Goal: Task Accomplishment & Management: Manage account settings

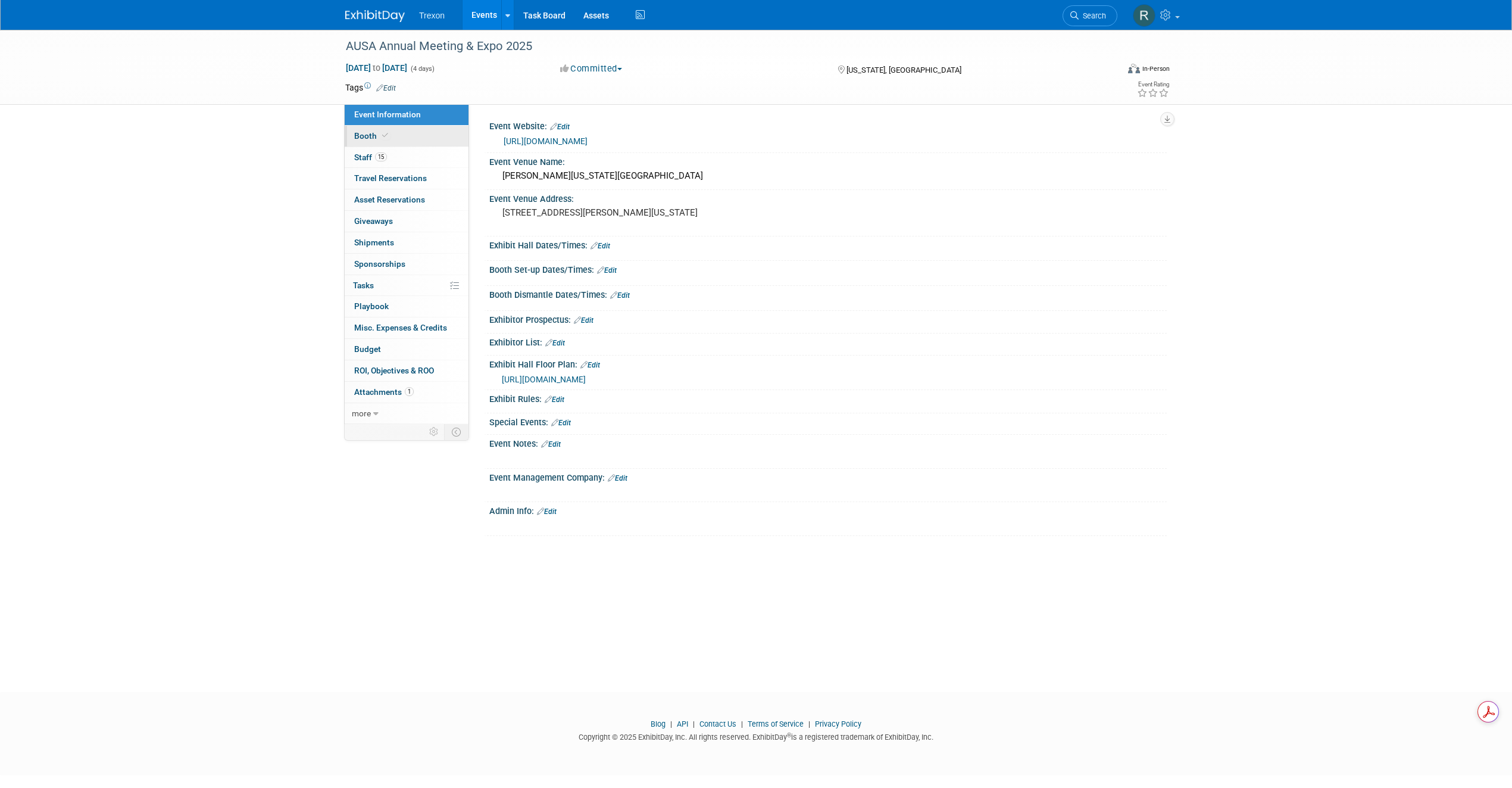
click at [367, 133] on span "Booth" at bounding box center [372, 136] width 36 height 10
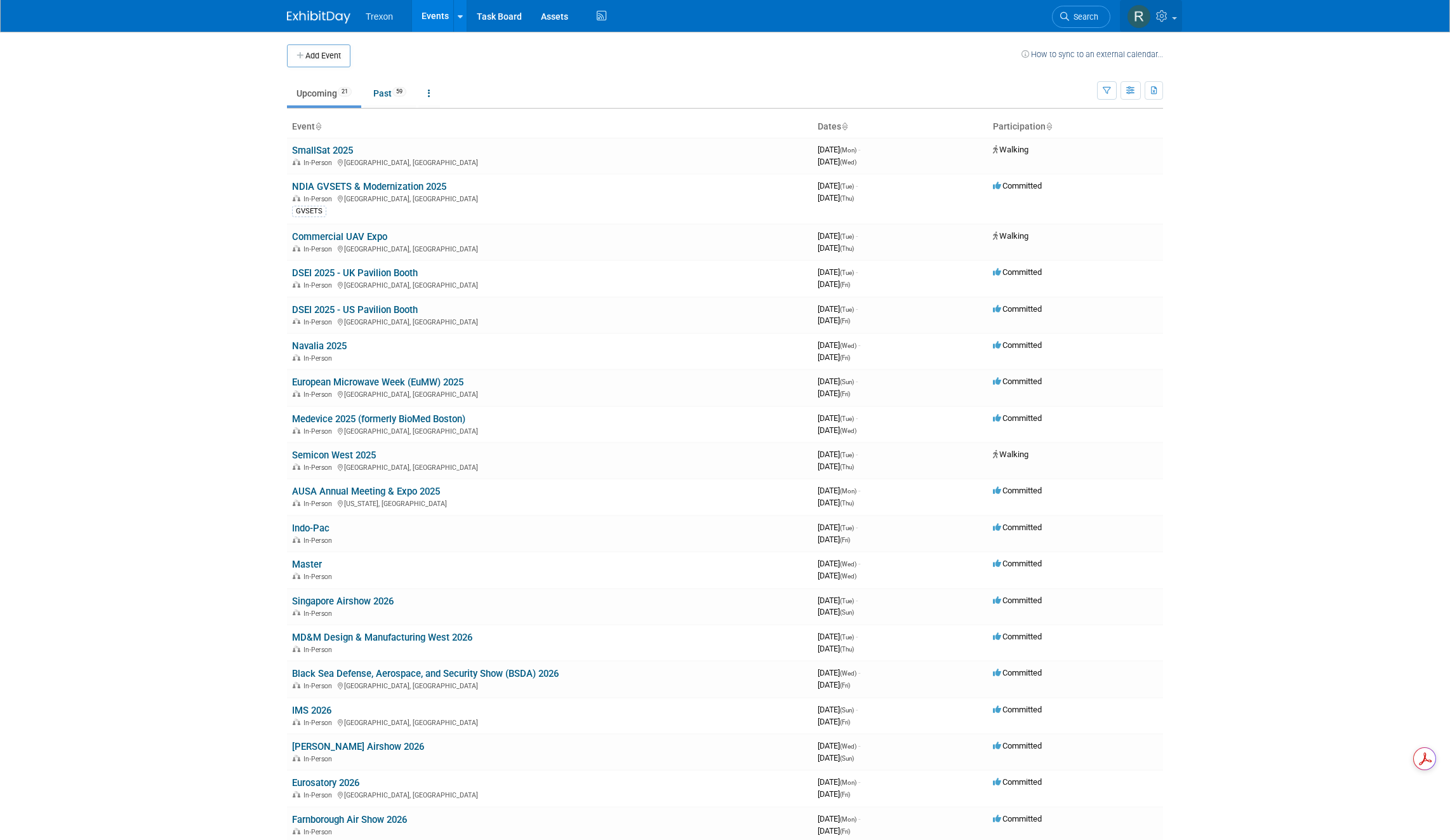
click at [1161, 18] on icon at bounding box center [1163, 16] width 15 height 11
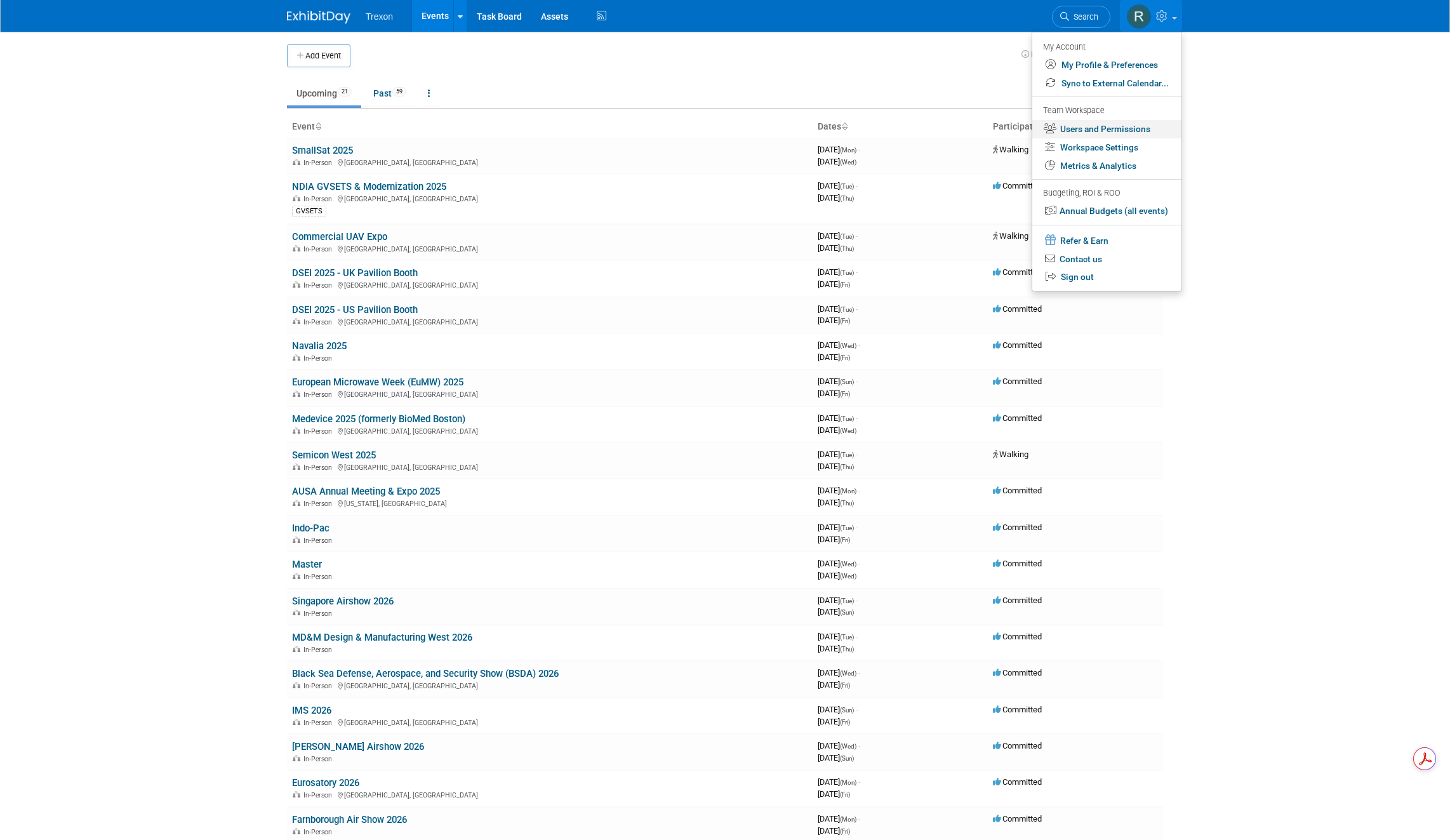
click at [1100, 127] on link "Users and Permissions" at bounding box center [1107, 128] width 149 height 18
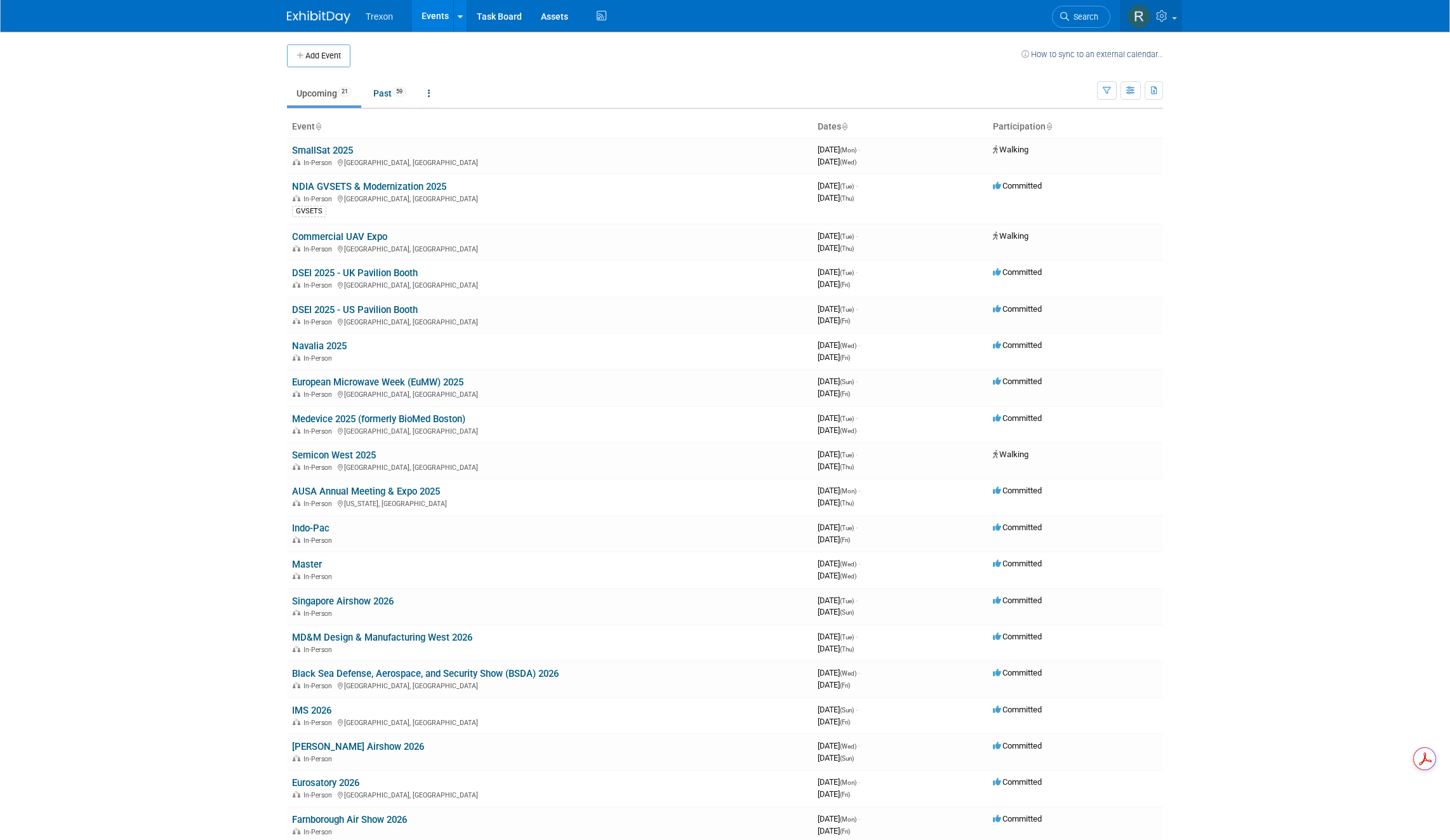
click at [1163, 21] on icon at bounding box center [1163, 16] width 15 height 11
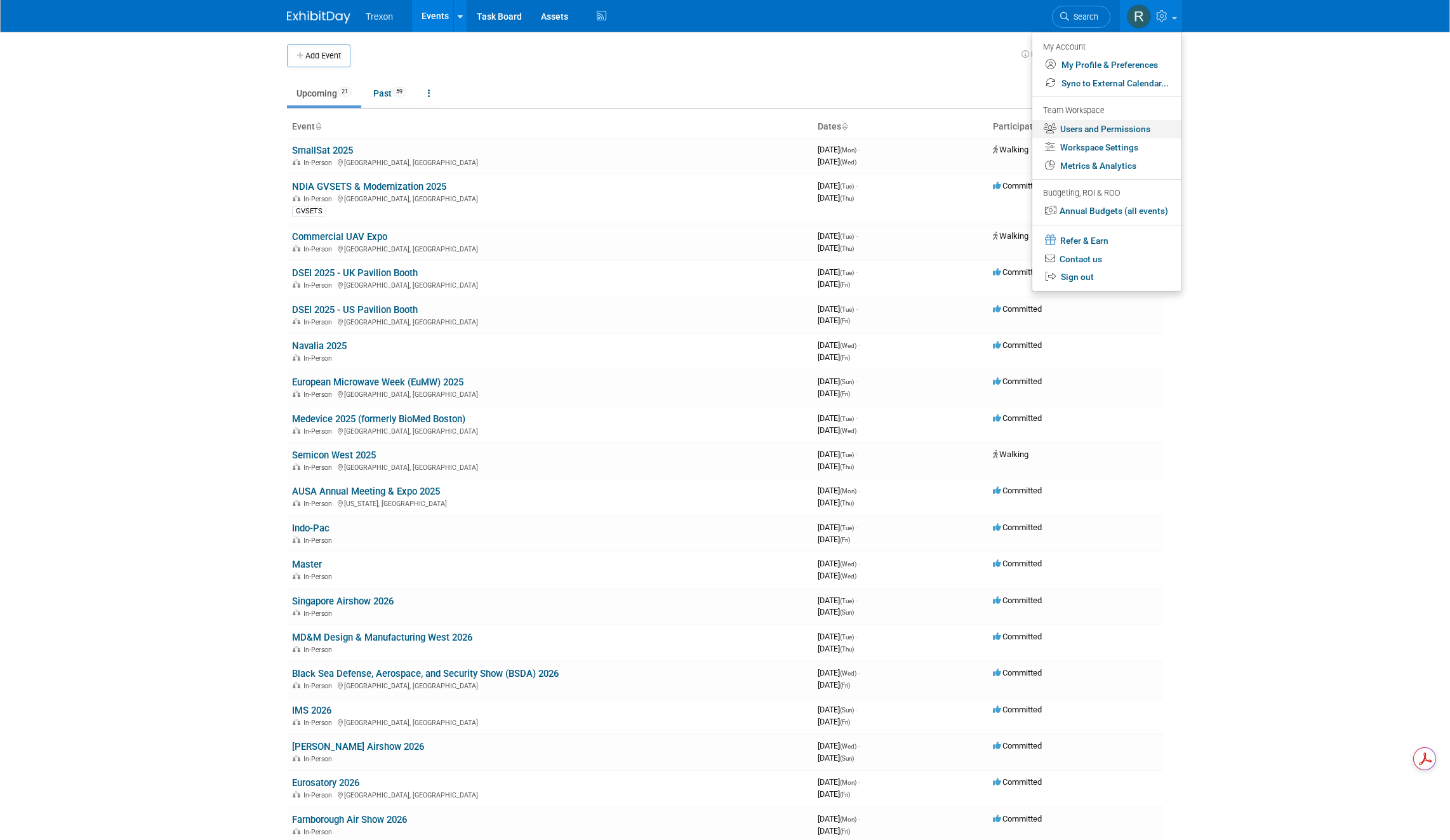
click at [1098, 128] on link "Users and Permissions" at bounding box center [1107, 128] width 149 height 18
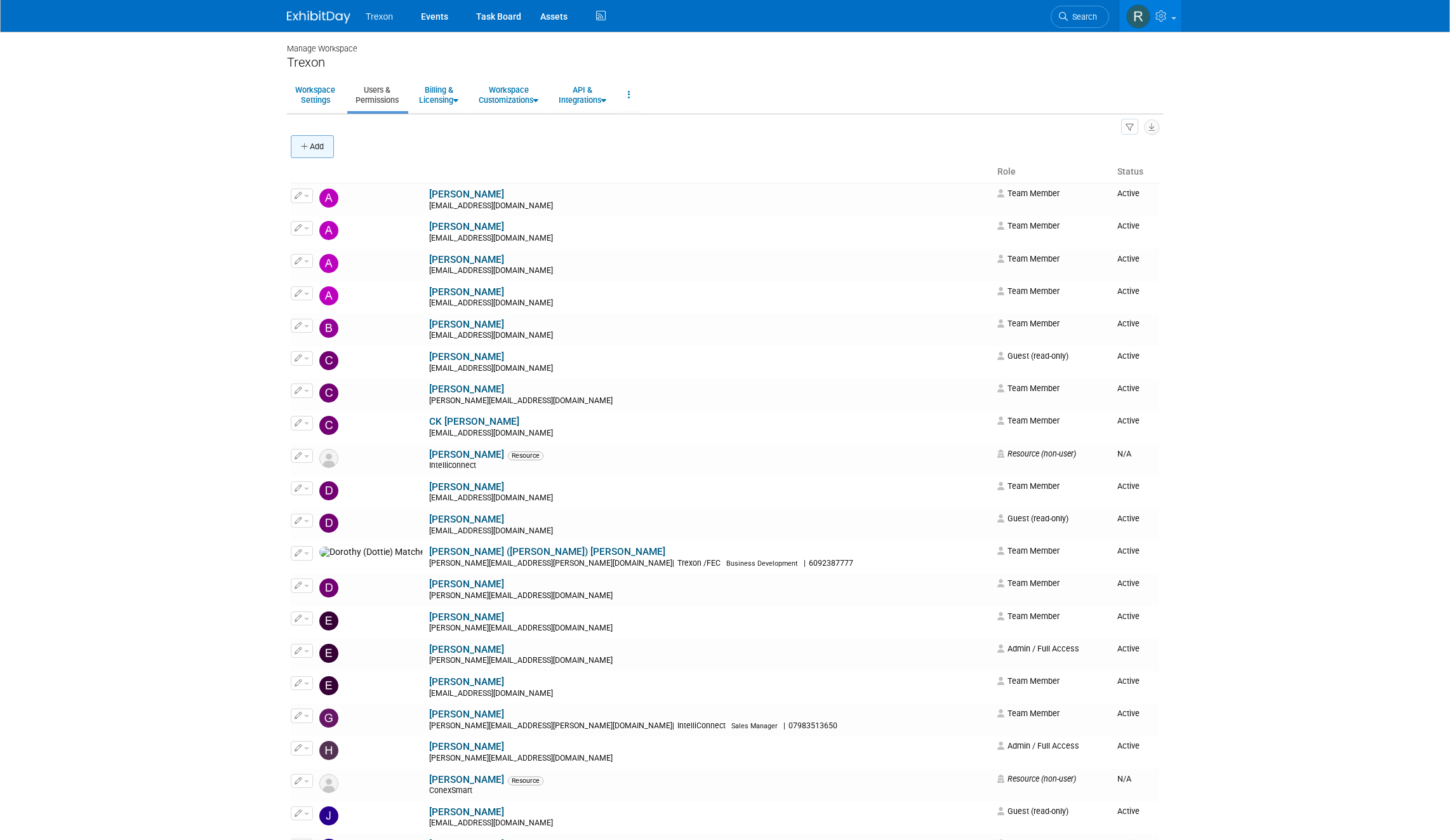
click at [316, 138] on button "Add" at bounding box center [312, 147] width 43 height 23
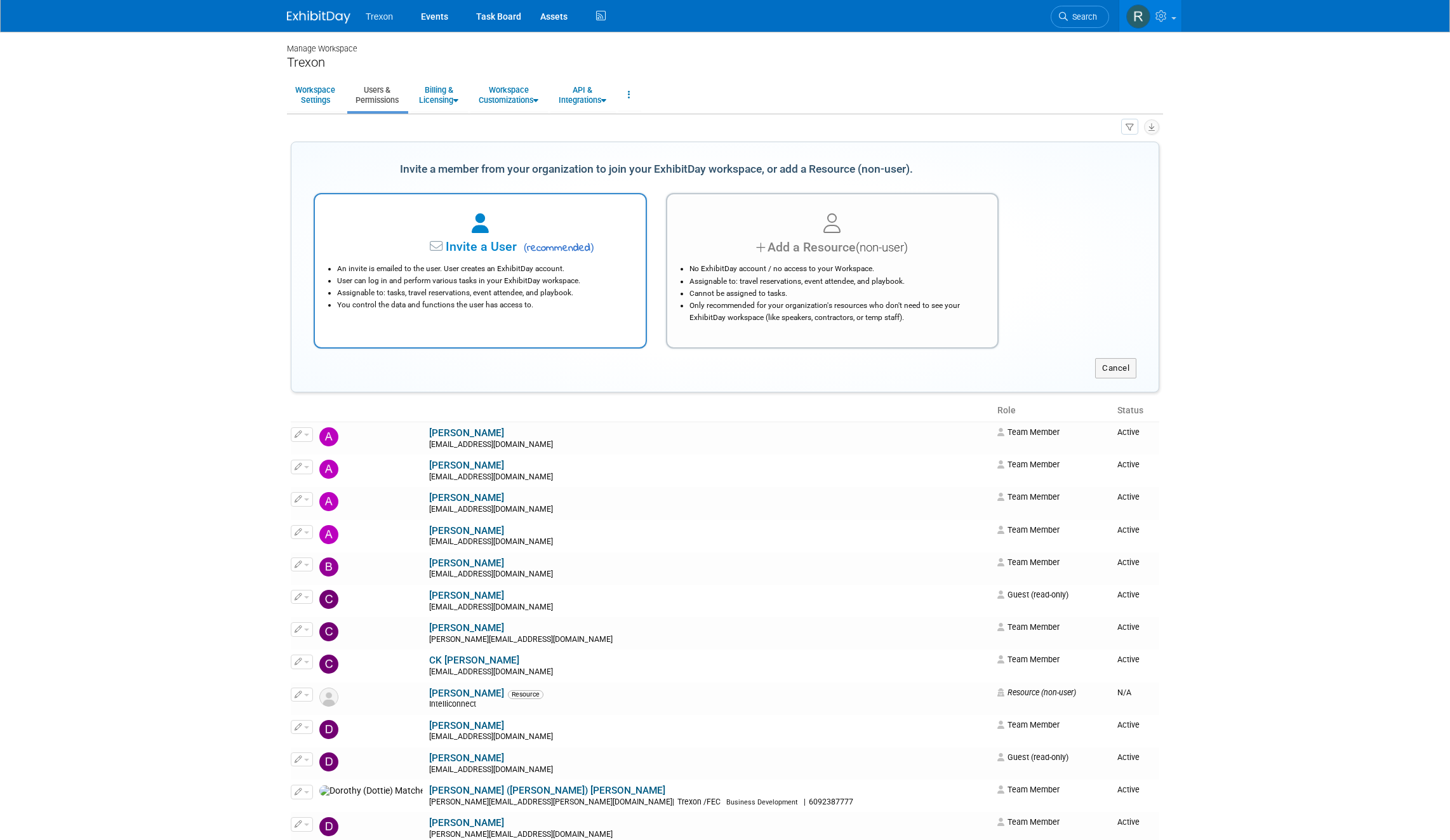
click at [478, 241] on span "Invite a User" at bounding box center [441, 246] width 150 height 15
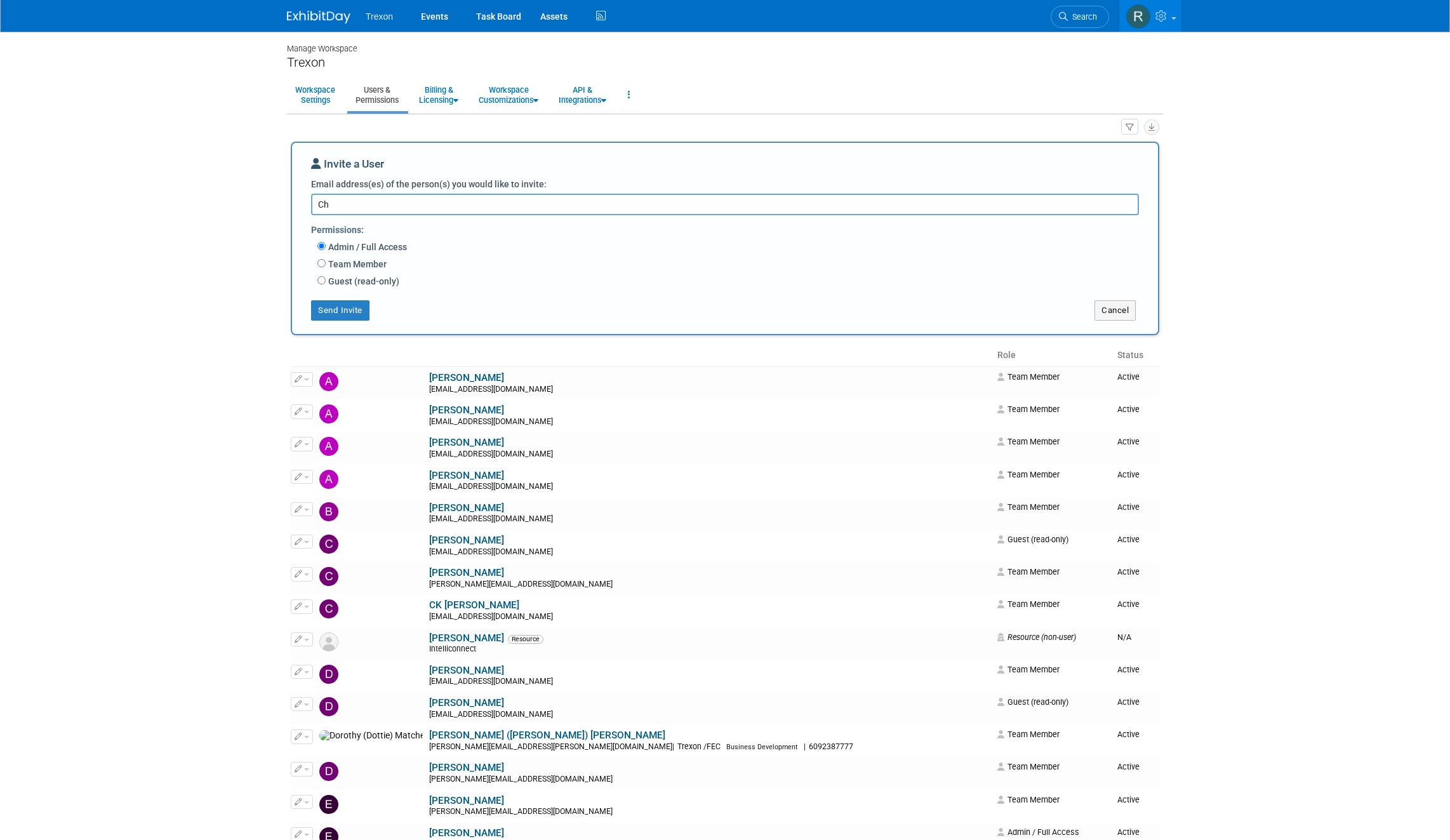
type textarea "C"
type textarea "[EMAIL_ADDRESS][DOMAIN_NAME]"
click at [235, 321] on body "Trexon Events Task Board Assets" at bounding box center [725, 420] width 1450 height 840
click at [1114, 309] on button "Cancel" at bounding box center [1115, 310] width 41 height 20
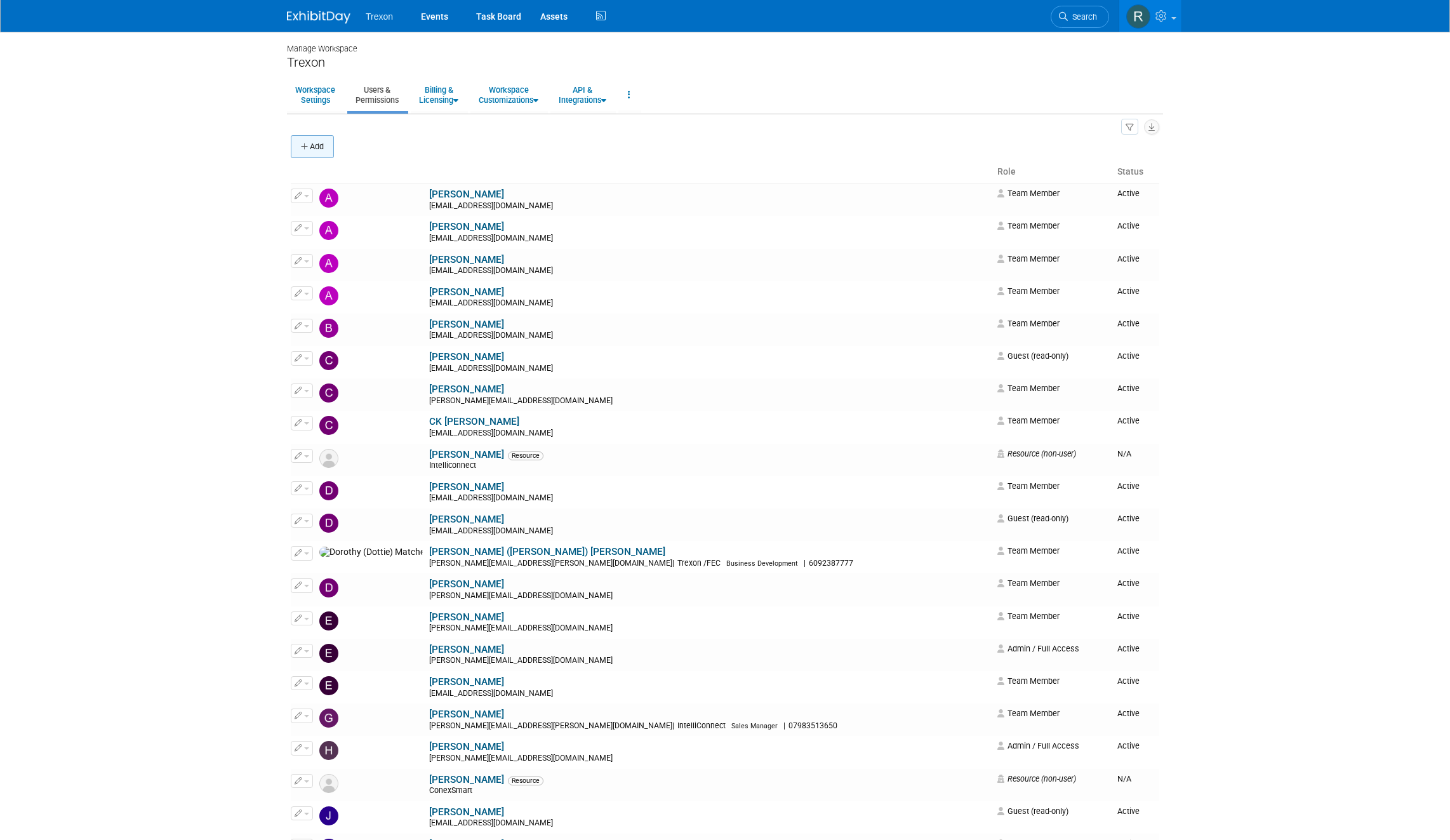
click at [302, 149] on icon "button" at bounding box center [305, 146] width 9 height 8
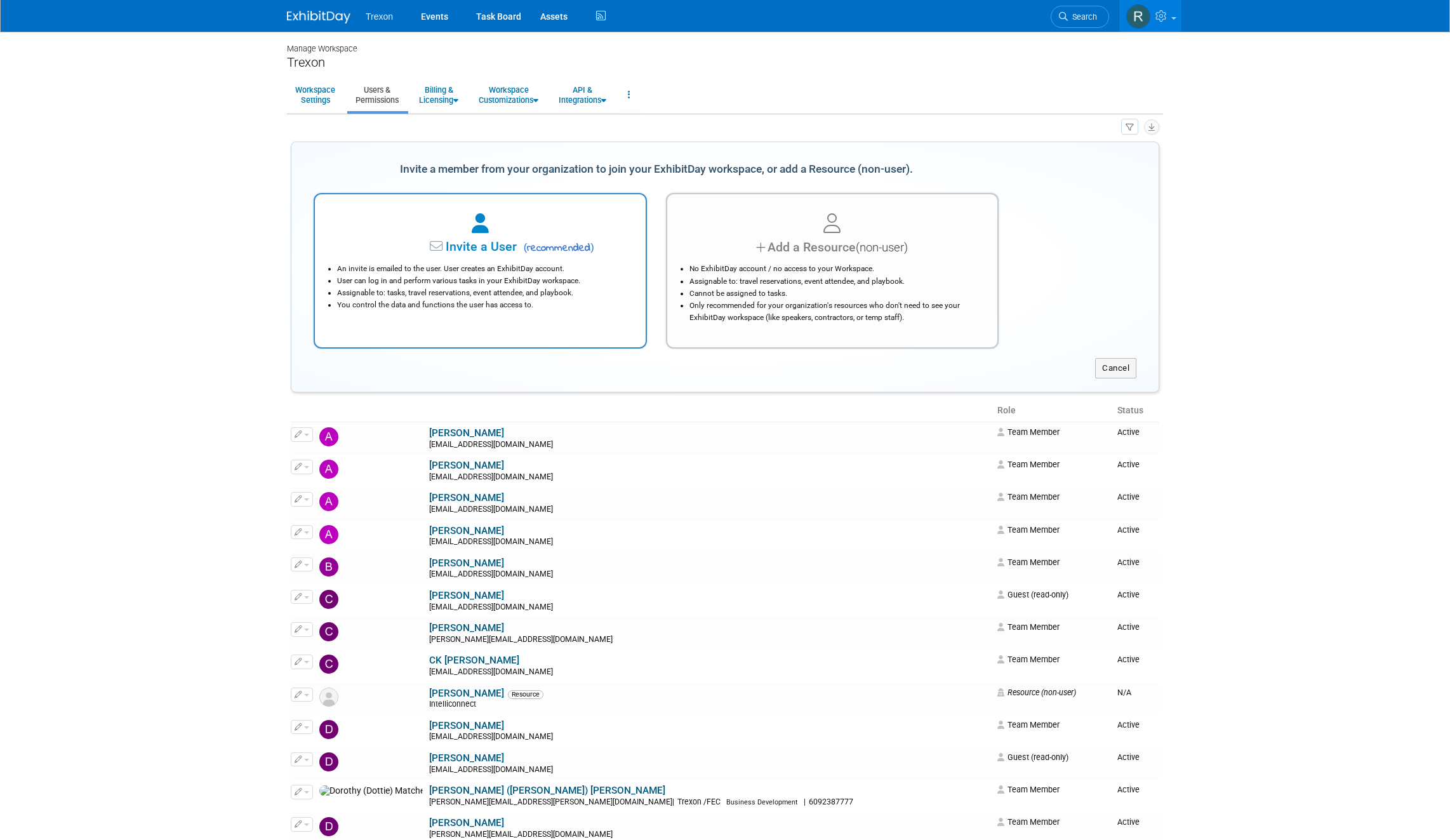
click at [489, 238] on div "Invite a User ( recommended )" at bounding box center [481, 246] width 299 height 18
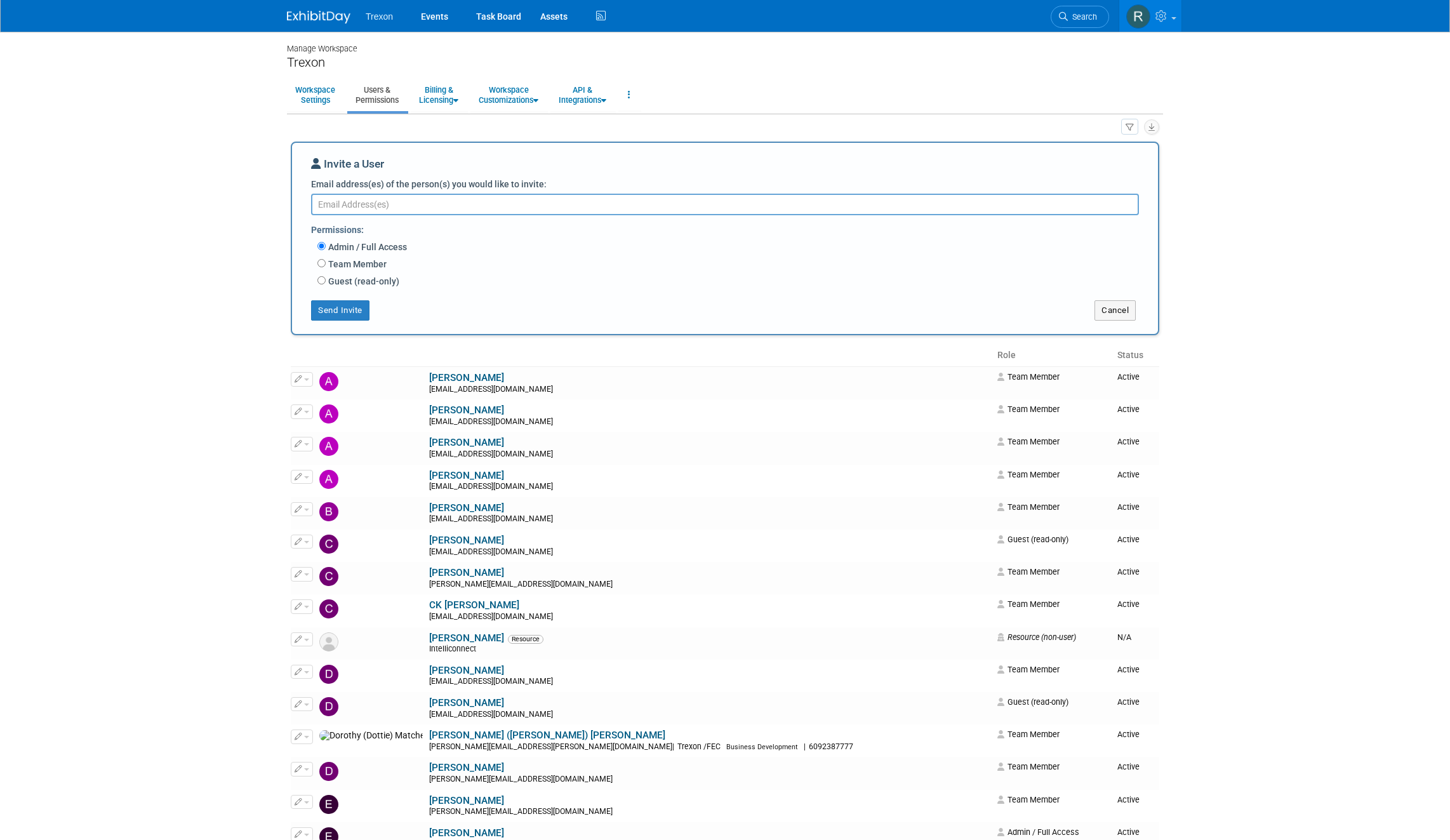
click at [431, 210] on textarea "Email address(es) of the person(s) you would like to invite:" at bounding box center [725, 205] width 828 height 22
type textarea "[EMAIL_ADDRESS][DOMAIN_NAME]"
click at [342, 310] on button "Send Invite" at bounding box center [340, 310] width 59 height 20
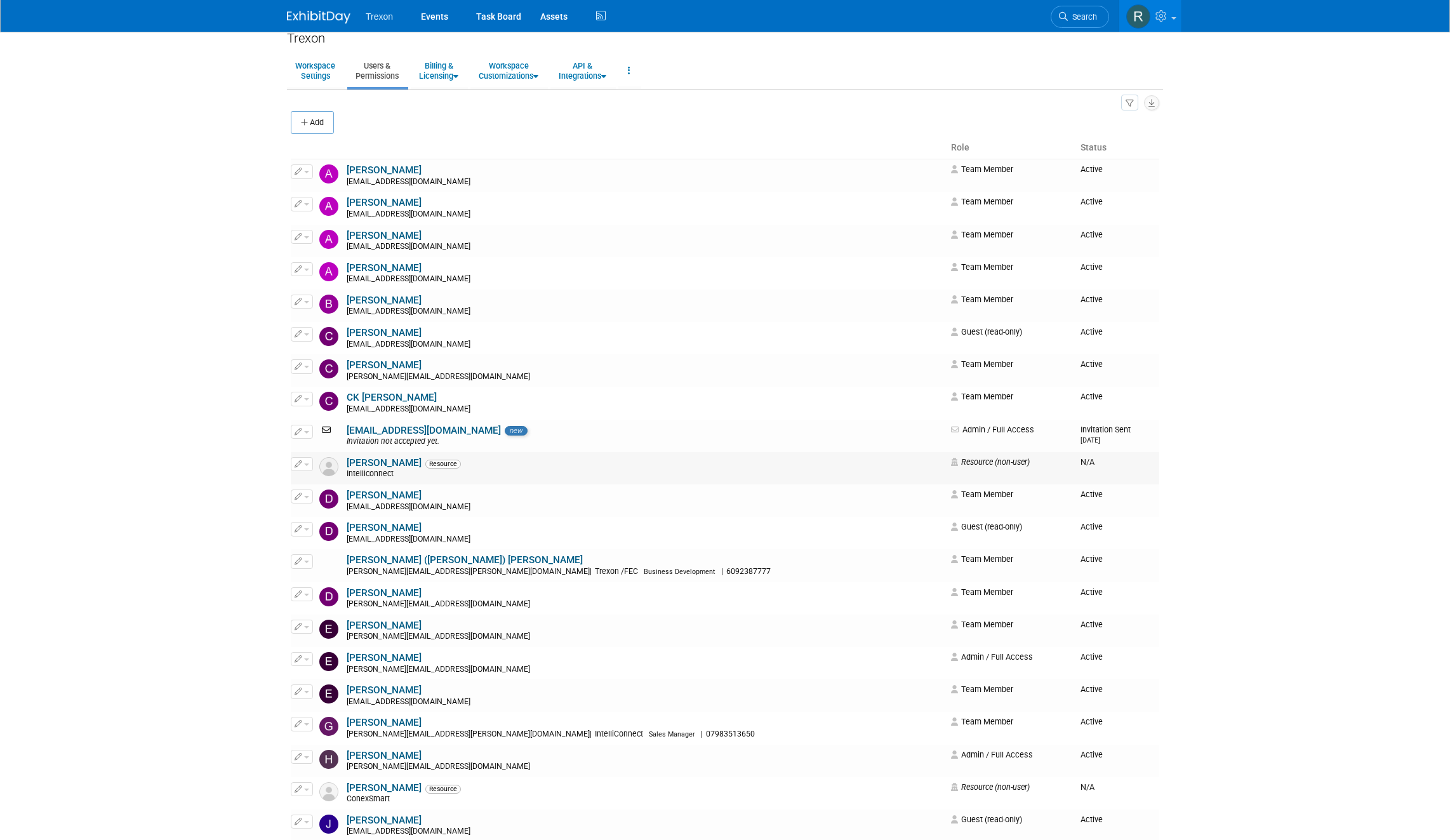
scroll to position [48, 0]
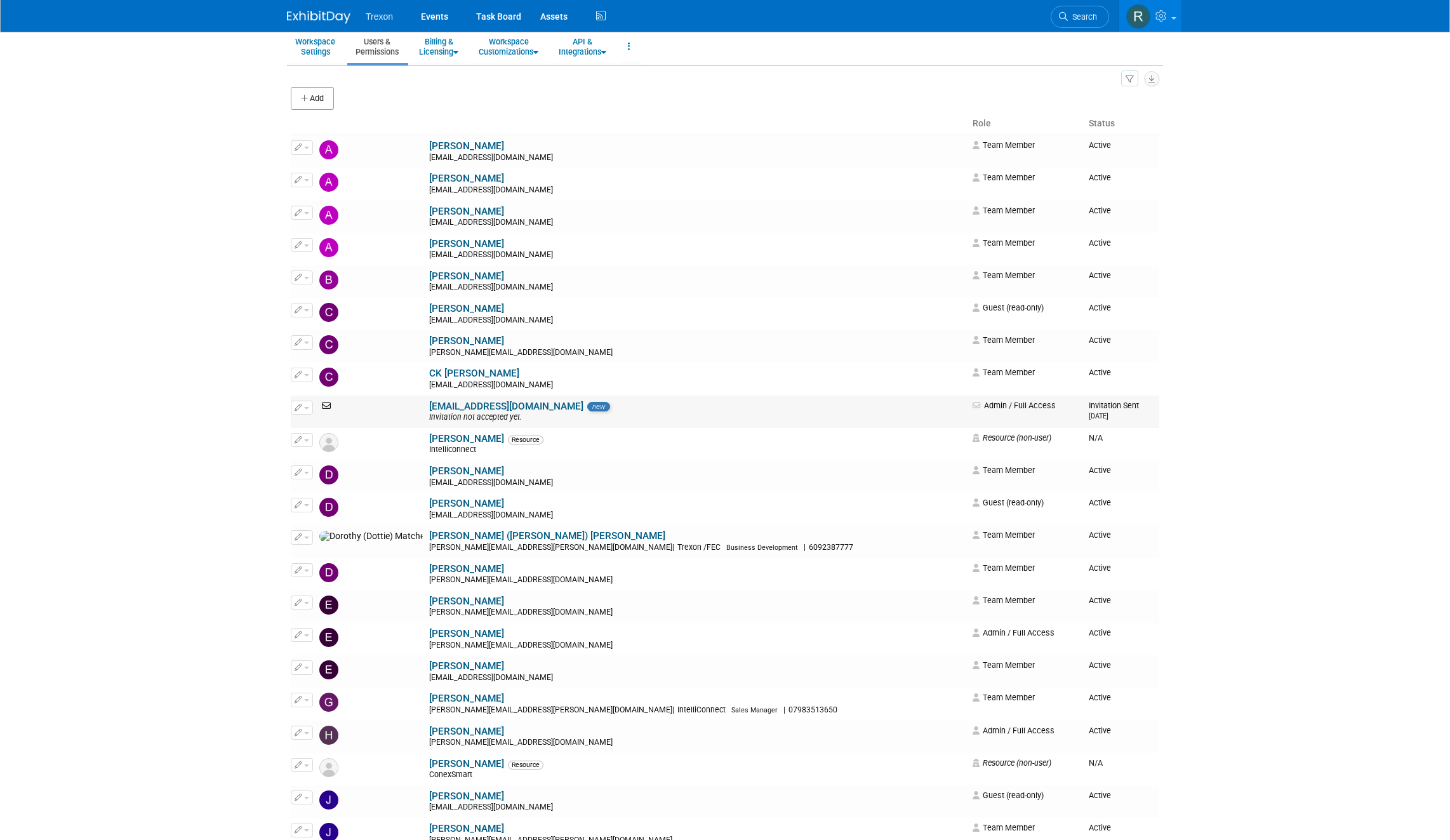
click at [302, 403] on button "button" at bounding box center [302, 407] width 22 height 14
click at [324, 424] on link "Edit" at bounding box center [341, 428] width 101 height 17
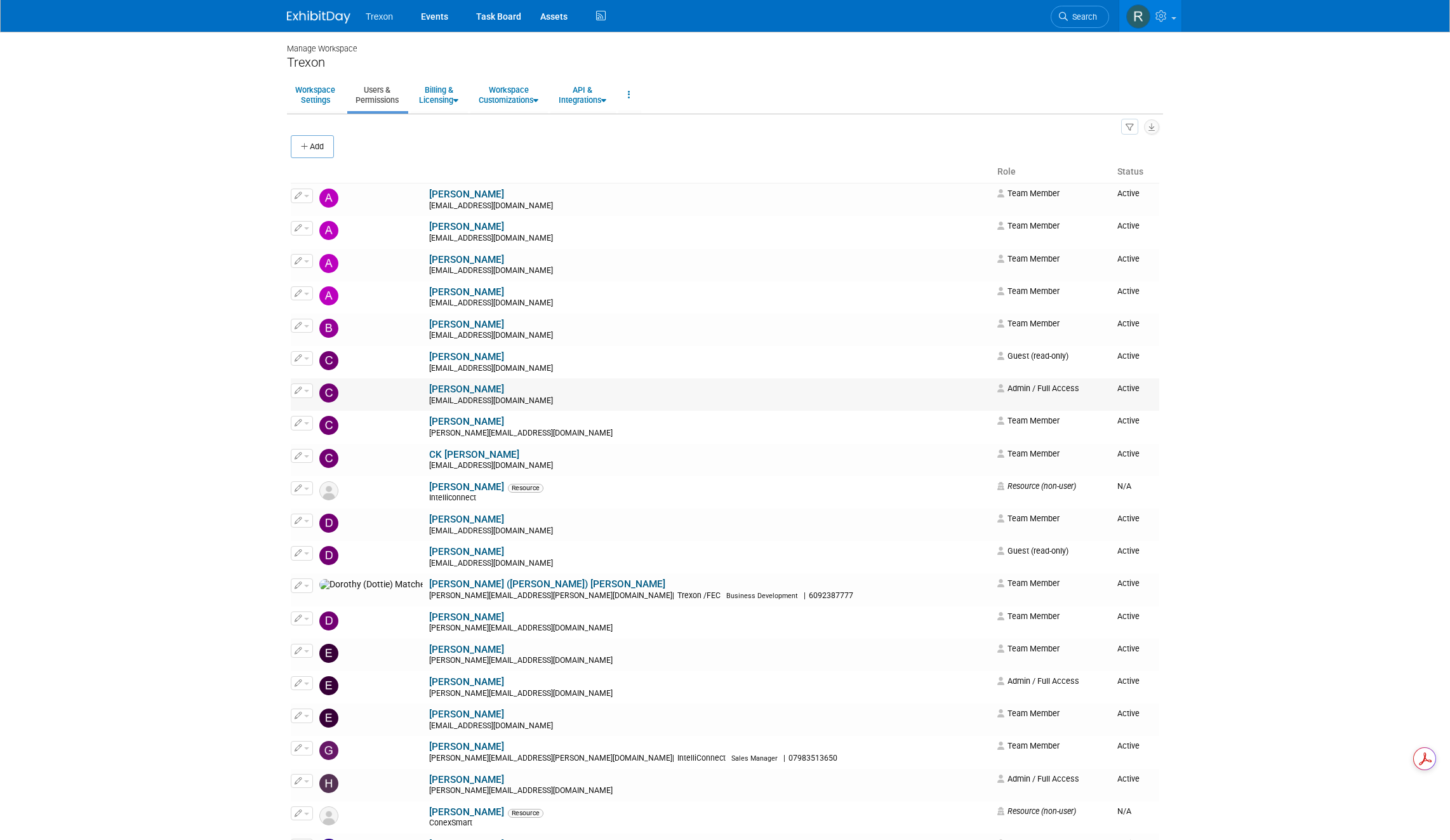
click at [305, 393] on button "button" at bounding box center [302, 391] width 22 height 14
click at [253, 407] on body "Trexon Events Task Board Assets" at bounding box center [725, 420] width 1450 height 840
